Goal: Check status: Check status

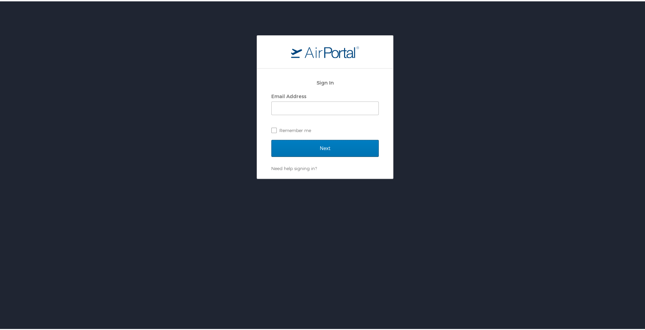
click at [592, 267] on div "Sign In Email Address Remember me Next Need help signing in? Forgot password? H…" at bounding box center [325, 199] width 650 height 330
click at [284, 107] on input "Email Address" at bounding box center [325, 107] width 107 height 13
type input "mbobbitt@biocryst.com"
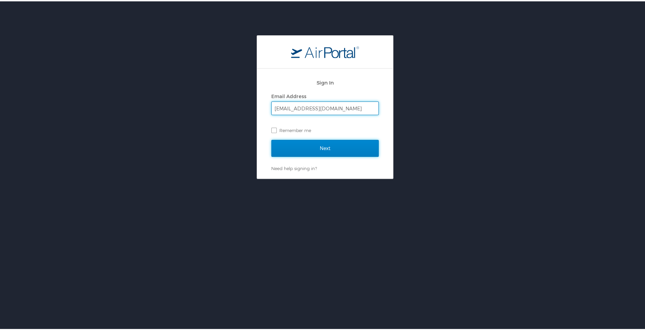
click at [327, 147] on input "Next" at bounding box center [324, 147] width 107 height 17
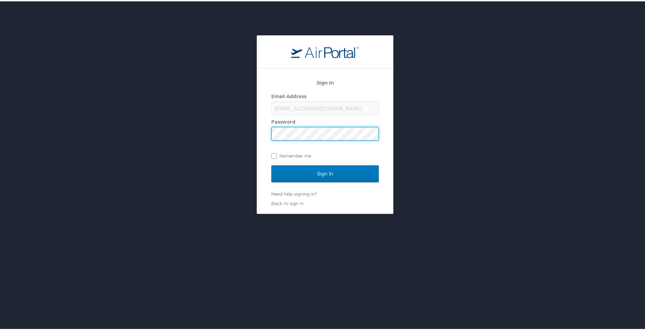
click at [271, 164] on input "Sign In" at bounding box center [324, 172] width 107 height 17
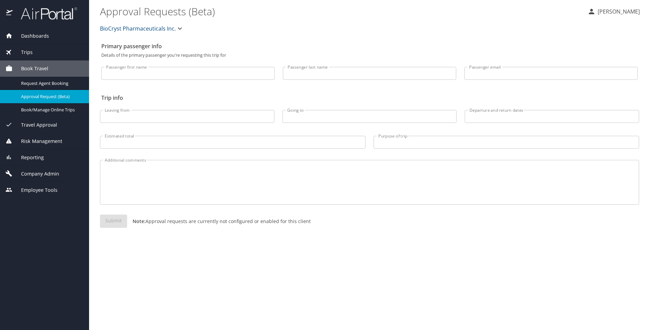
click at [25, 52] on span "Trips" at bounding box center [23, 52] width 20 height 7
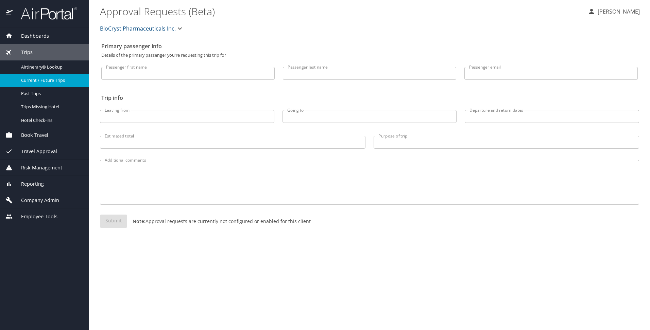
click at [36, 83] on span "Current / Future Trips" at bounding box center [51, 80] width 60 height 6
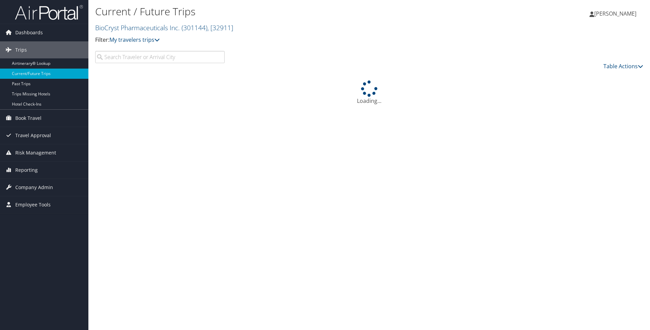
click at [126, 54] on input "search" at bounding box center [160, 57] width 130 height 12
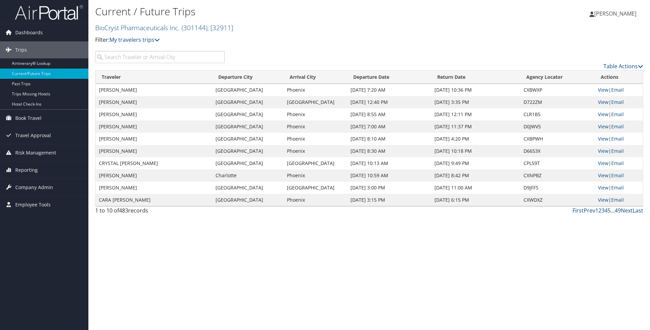
click at [126, 55] on input "search" at bounding box center [160, 57] width 130 height 12
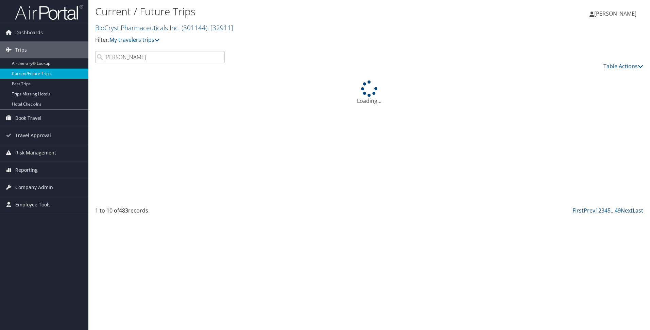
type input "alane barnes"
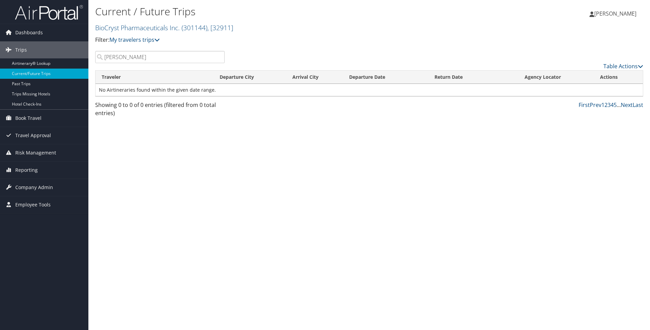
click at [219, 57] on input "alane barnes" at bounding box center [160, 57] width 130 height 12
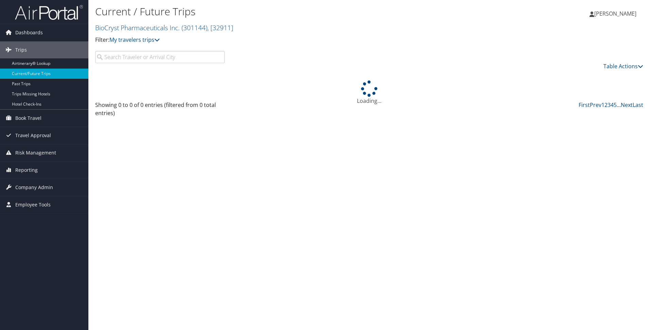
click at [298, 40] on p "Filter: My travelers trips" at bounding box center [277, 40] width 365 height 9
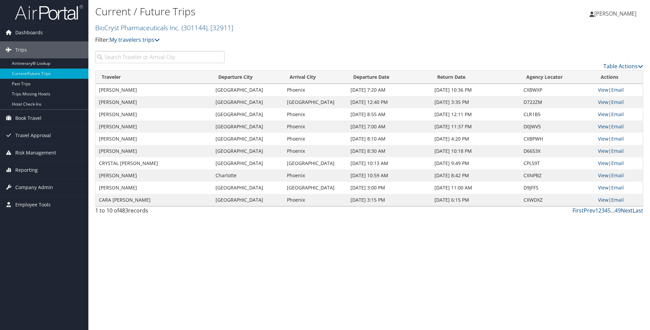
click at [625, 212] on link "Next" at bounding box center [627, 210] width 12 height 7
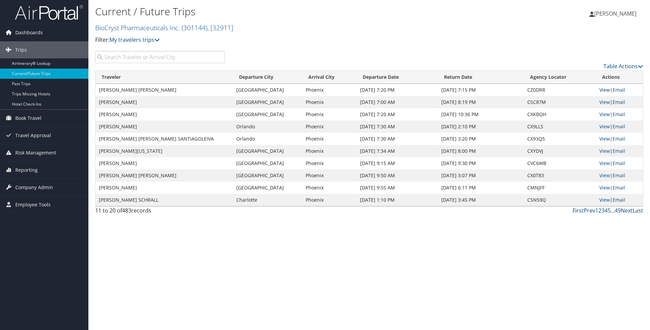
click at [603, 90] on link "View" at bounding box center [604, 90] width 11 height 6
drag, startPoint x: 130, startPoint y: 53, endPoint x: 136, endPoint y: 53, distance: 5.5
click at [130, 53] on input "search" at bounding box center [160, 57] width 130 height 12
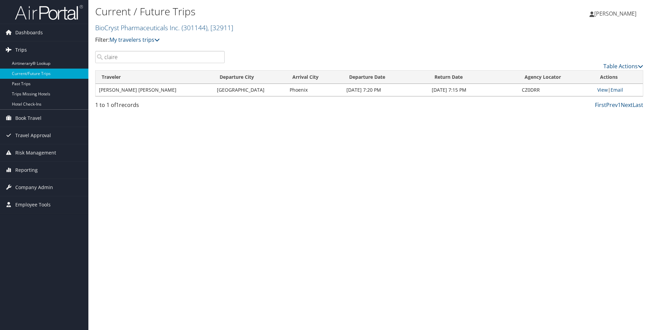
type input "claire"
drag, startPoint x: 21, startPoint y: 49, endPoint x: 21, endPoint y: 58, distance: 9.5
click at [21, 49] on span "Trips" at bounding box center [21, 49] width 12 height 17
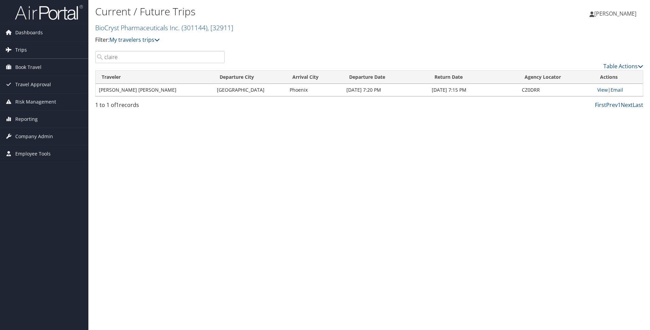
click at [25, 50] on span "Trips" at bounding box center [21, 49] width 12 height 17
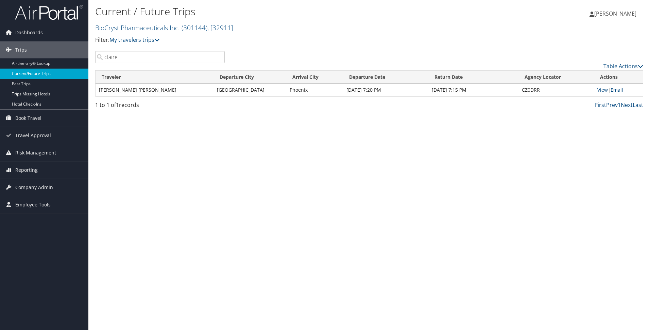
click at [28, 72] on link "Current/Future Trips" at bounding box center [44, 74] width 88 height 10
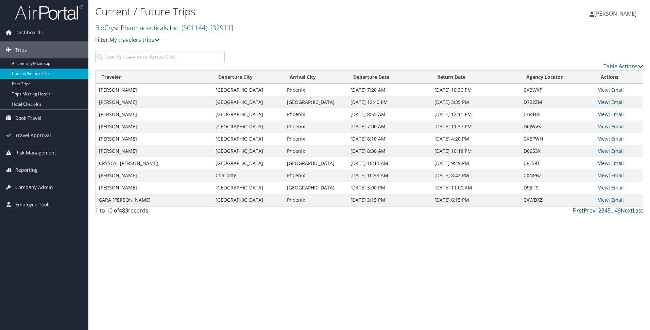
drag, startPoint x: 160, startPoint y: 56, endPoint x: 173, endPoint y: 45, distance: 17.2
click at [159, 56] on input "search" at bounding box center [160, 57] width 130 height 12
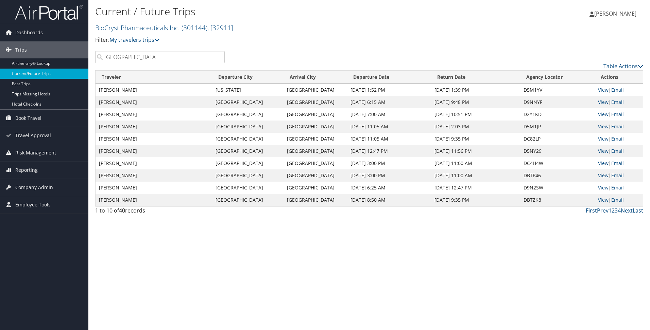
type input "[GEOGRAPHIC_DATA]"
click at [626, 210] on link "Next" at bounding box center [627, 210] width 12 height 7
click at [628, 210] on link "Next" at bounding box center [627, 210] width 12 height 7
